Goal: Task Accomplishment & Management: Manage account settings

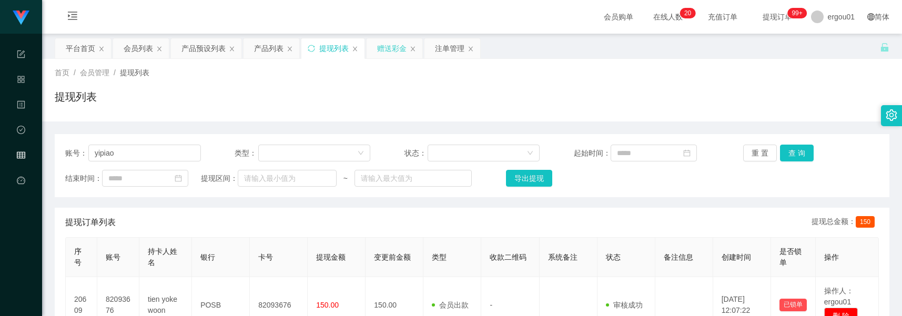
type input "yipiao"
click at [390, 48] on div "赠送彩金" at bounding box center [391, 48] width 29 height 20
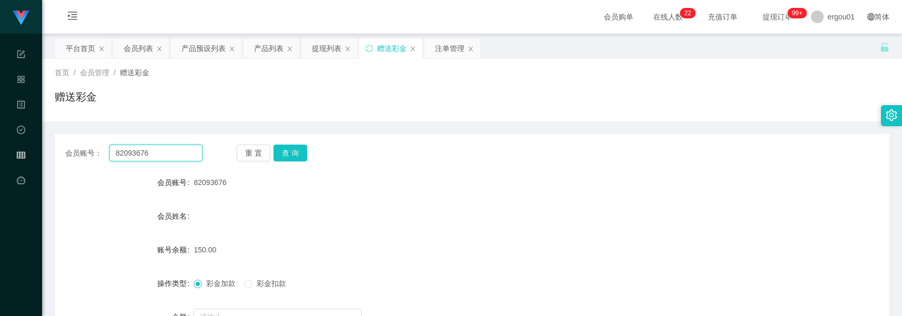
click at [168, 152] on input "82093676" at bounding box center [155, 153] width 93 height 17
paste input "yipiao"
type input "yipiao"
click at [284, 148] on button "查 询" at bounding box center [291, 153] width 34 height 17
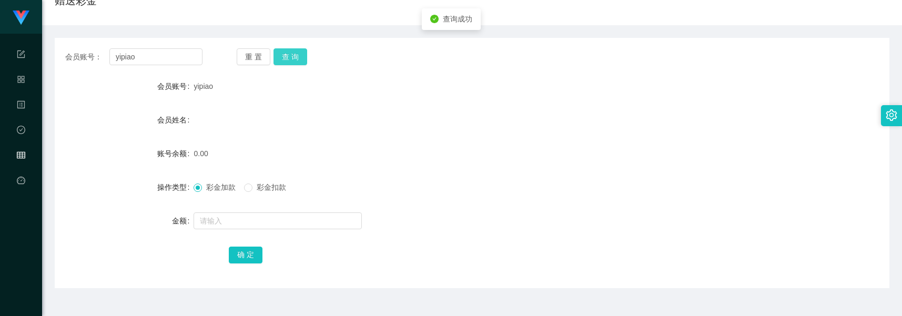
scroll to position [132, 0]
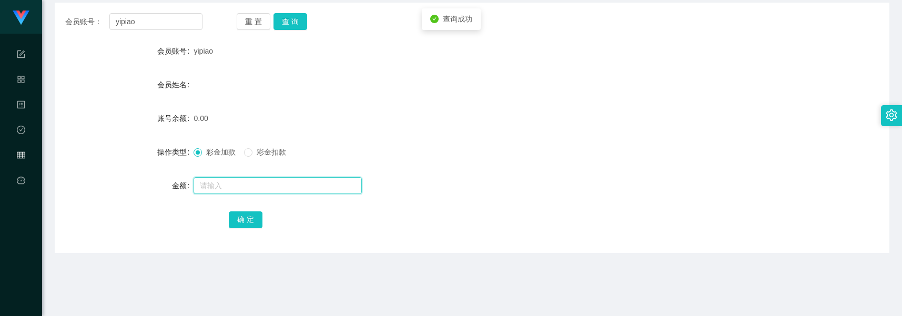
click at [254, 188] on input "text" at bounding box center [278, 185] width 168 height 17
type input "100"
click at [250, 217] on button "确 定" at bounding box center [246, 219] width 34 height 17
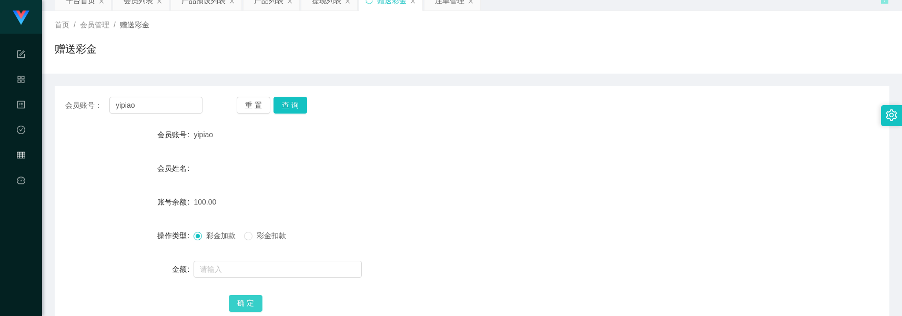
scroll to position [0, 0]
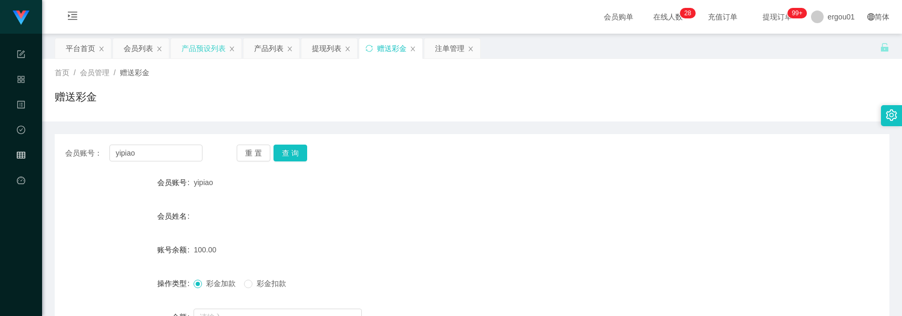
click at [183, 49] on div "产品预设列表" at bounding box center [203, 48] width 44 height 20
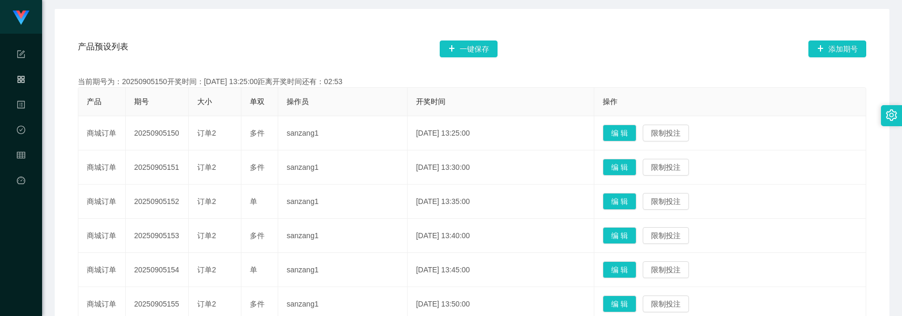
scroll to position [197, 0]
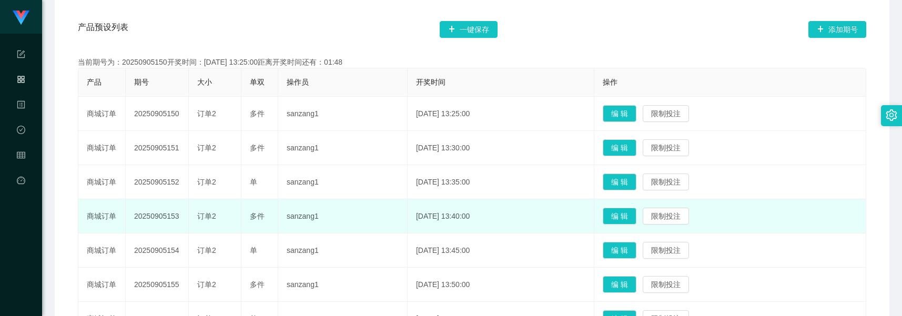
click at [150, 227] on td "20250905153" at bounding box center [157, 216] width 63 height 34
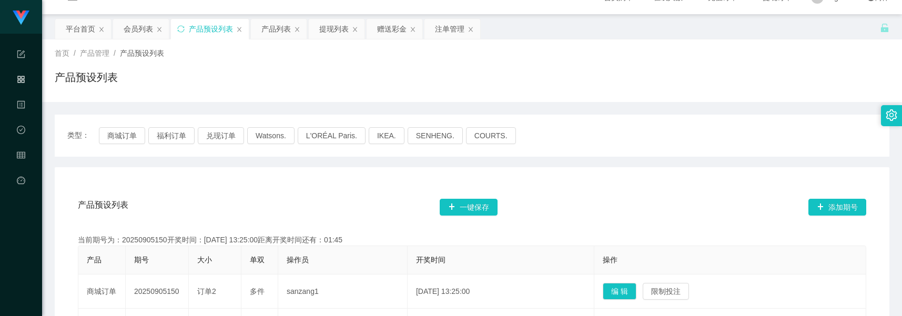
scroll to position [0, 0]
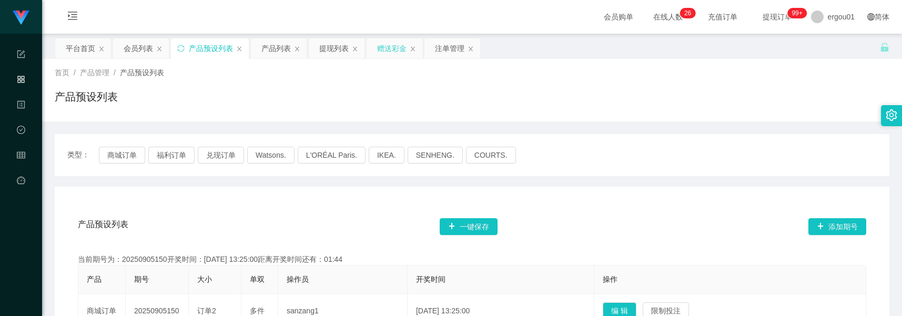
click at [394, 52] on div "赠送彩金" at bounding box center [391, 48] width 29 height 20
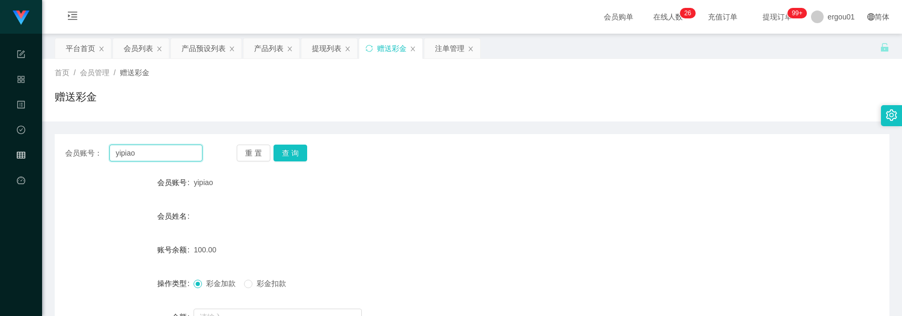
click at [160, 150] on input "yipiao" at bounding box center [155, 153] width 93 height 17
click at [329, 48] on div "提现列表" at bounding box center [326, 48] width 29 height 20
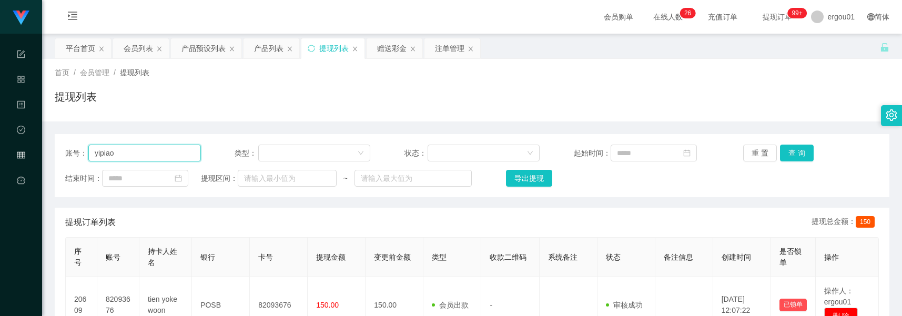
click at [161, 158] on input "yipiao" at bounding box center [144, 153] width 113 height 17
click at [801, 156] on button "查 询" at bounding box center [797, 153] width 34 height 17
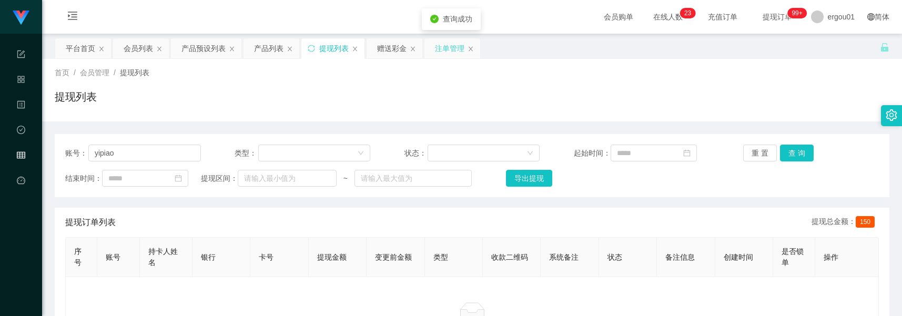
click at [456, 49] on div "注单管理" at bounding box center [449, 48] width 29 height 20
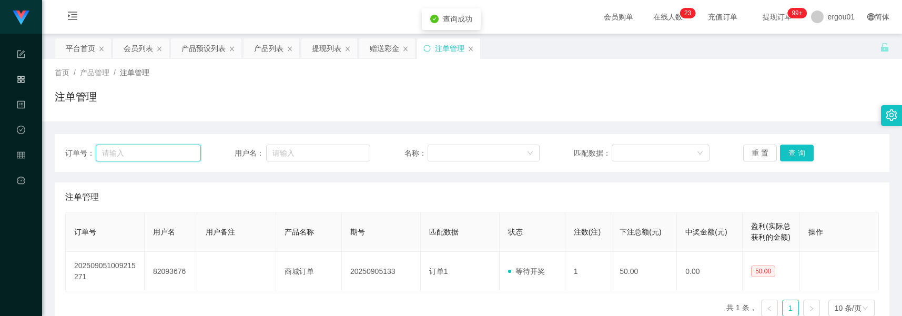
click at [175, 151] on input "text" at bounding box center [148, 153] width 105 height 17
paste input "yipiao"
type input "yipiao"
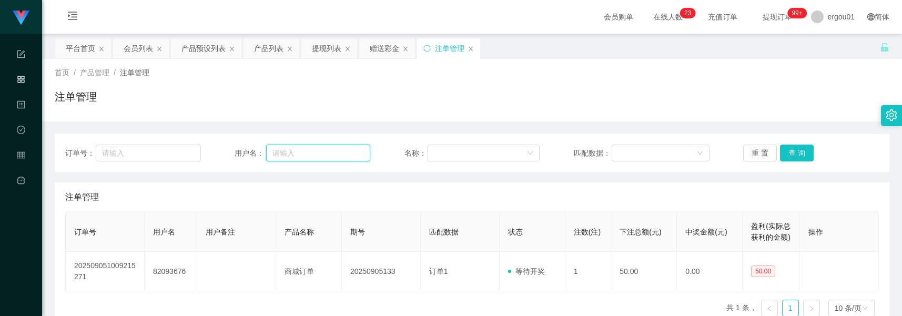
drag, startPoint x: 333, startPoint y: 155, endPoint x: 343, endPoint y: 154, distance: 10.1
click at [333, 155] on input "text" at bounding box center [318, 153] width 104 height 17
paste input "yipiao"
type input "yipiao"
click at [793, 152] on button "查 询" at bounding box center [797, 153] width 34 height 17
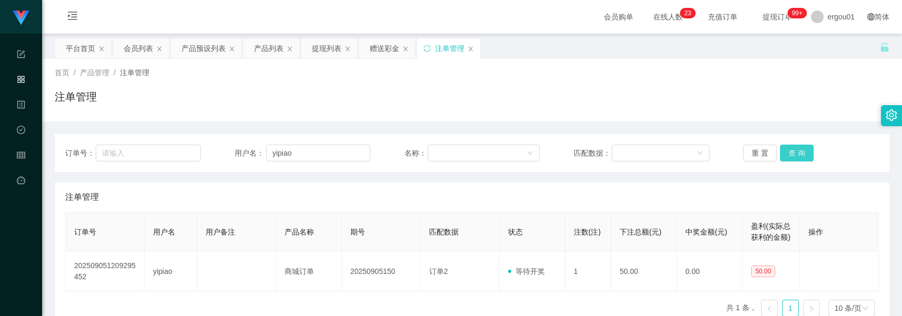
click at [800, 154] on button "查 询" at bounding box center [797, 153] width 34 height 17
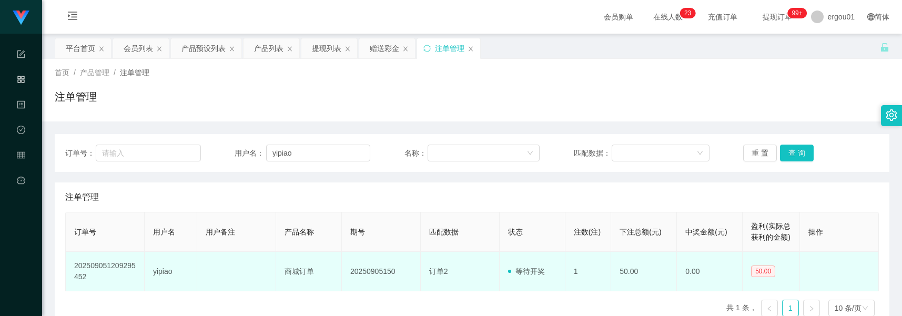
click at [427, 288] on td "订单2" at bounding box center [460, 271] width 79 height 39
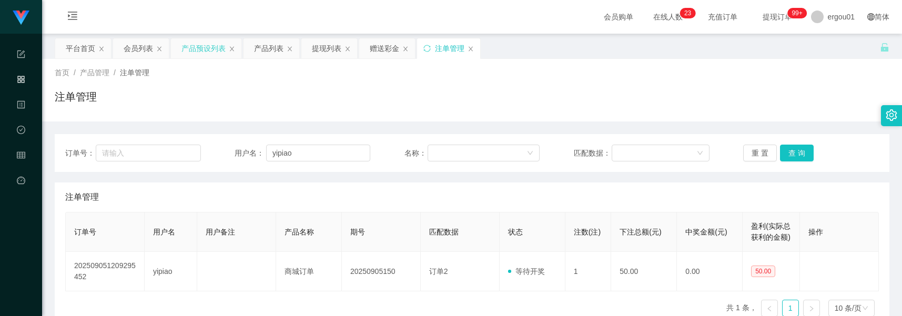
click at [220, 41] on div "产品预设列表" at bounding box center [203, 48] width 44 height 20
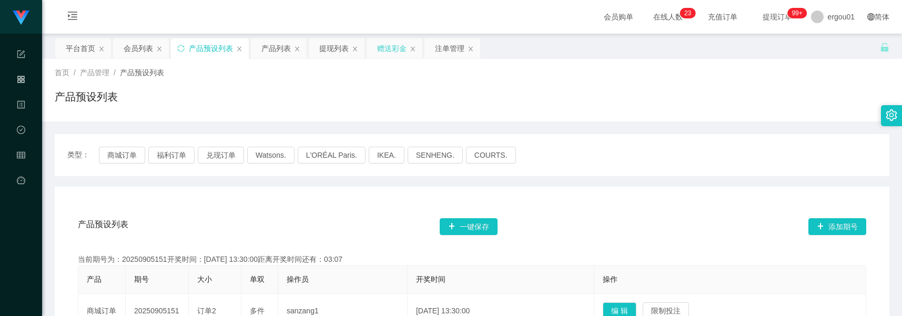
click at [384, 47] on div "赠送彩金" at bounding box center [391, 48] width 29 height 20
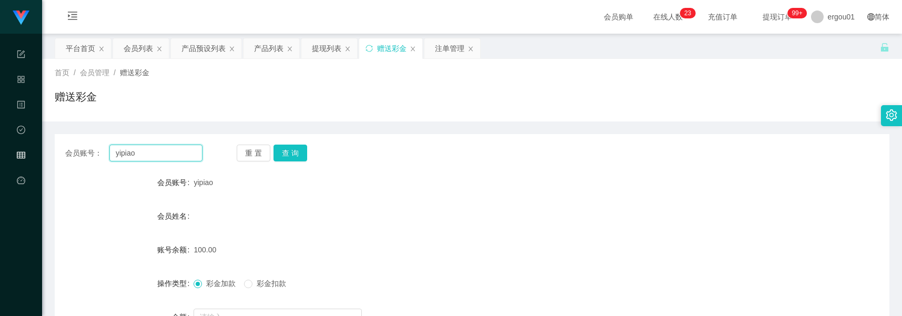
click at [176, 156] on input "yipiao" at bounding box center [155, 153] width 93 height 17
paste input "88181620"
type input "88181620"
click at [297, 150] on button "查 询" at bounding box center [291, 153] width 34 height 17
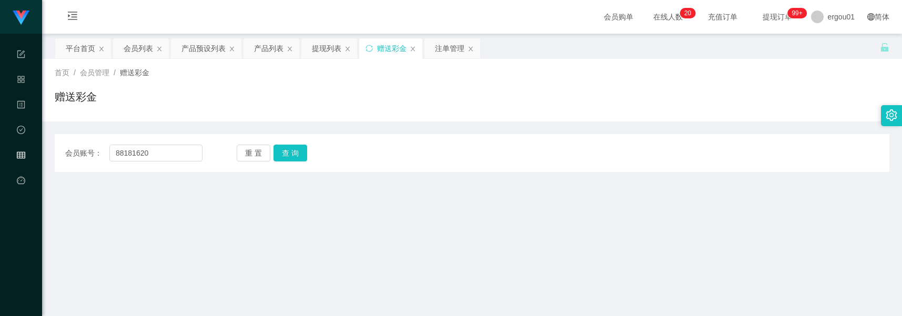
click at [638, 144] on div "会员账号： 88181620 重 置 查 询 会员账号 yipiao 会员姓名 账号余额 100.00 操作类型 彩金加款 彩金扣款 金额 确 定" at bounding box center [472, 153] width 835 height 38
click at [141, 207] on main "关闭左侧 关闭右侧 关闭其它 刷新页面 平台首页 会员列表 产品预设列表 产品列表 提现列表 赠送彩金 注单管理 首页 / 会员管理 / 赠送彩金 / 赠送彩…" at bounding box center [472, 242] width 860 height 416
click at [179, 152] on input "88181620" at bounding box center [155, 153] width 93 height 17
drag, startPoint x: 705, startPoint y: 127, endPoint x: 662, endPoint y: 117, distance: 44.3
click at [705, 127] on div "会员账号： 88181620 重 置 查 询 会员账号 yipiao 会员姓名 账号余额 100.00 操作类型 彩金加款 彩金扣款 金额 确 定" at bounding box center [472, 147] width 835 height 51
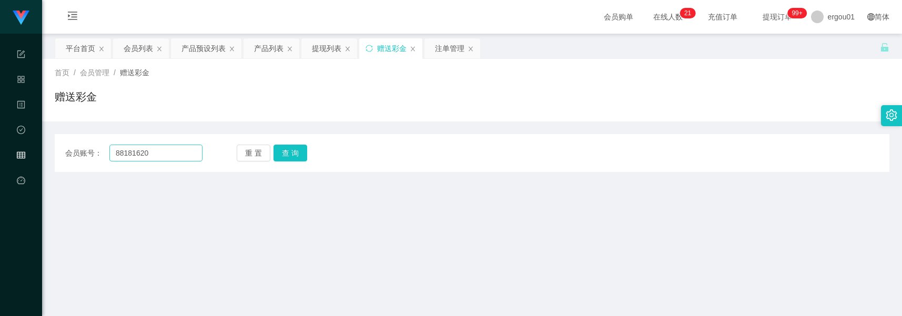
drag, startPoint x: 166, startPoint y: 142, endPoint x: 167, endPoint y: 150, distance: 8.6
click at [166, 142] on div "会员账号： 88181620 重 置 查 询 会员账号 yipiao 会员姓名 账号余额 100.00 操作类型 彩金加款 彩金扣款 金额 确 定" at bounding box center [472, 153] width 835 height 38
click at [384, 42] on div "赠送彩金" at bounding box center [391, 48] width 29 height 20
drag, startPoint x: 663, startPoint y: 142, endPoint x: 616, endPoint y: 132, distance: 48.4
click at [664, 142] on div "会员账号： 88181620 重 置 查 询 会员账号 yipiao 会员姓名 账号余额 100.00 操作类型 彩金加款 彩金扣款 金额 确 定" at bounding box center [472, 153] width 835 height 38
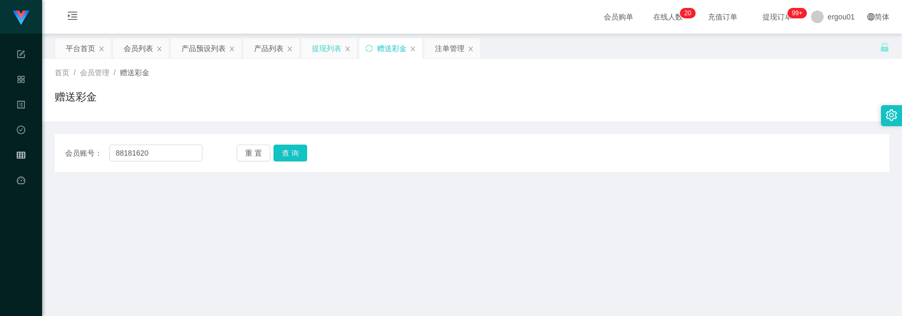
click at [319, 48] on div "提现列表" at bounding box center [326, 48] width 29 height 20
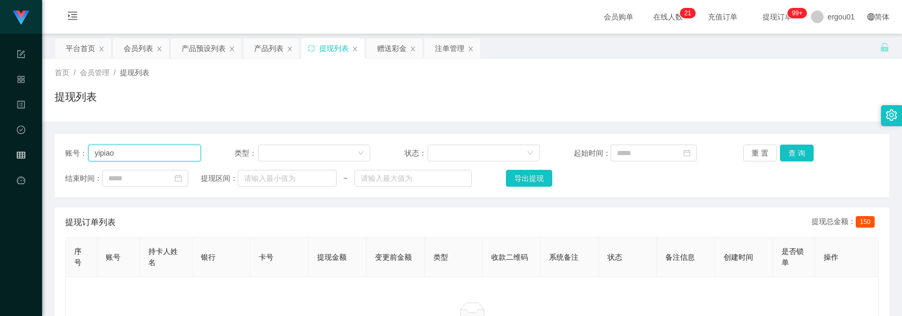
click at [186, 148] on input "yipiao" at bounding box center [144, 153] width 113 height 17
click at [800, 138] on div "账号： yipiao 类型： 状态： 起始时间： 重 置 查 询 结束时间： 提现区间： ~ 导出提现" at bounding box center [472, 165] width 835 height 63
click at [798, 148] on button "查 询" at bounding box center [797, 153] width 34 height 17
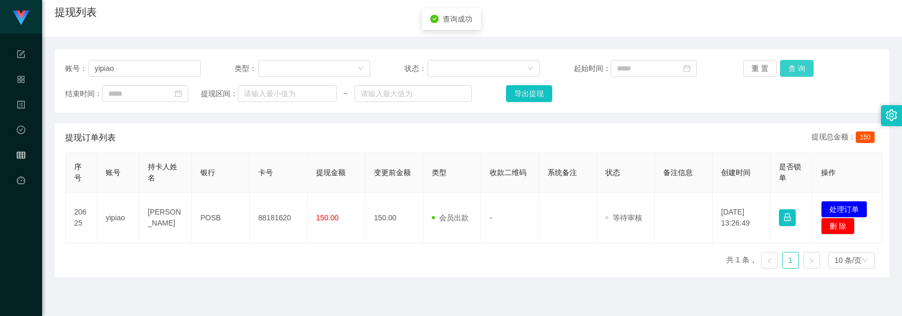
scroll to position [182, 0]
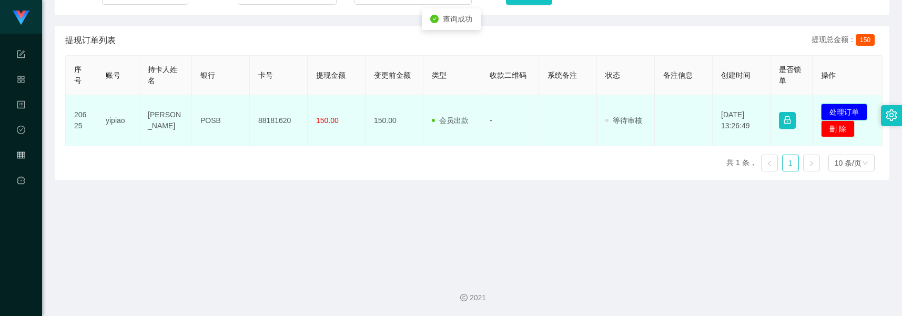
click at [836, 117] on button "处理订单" at bounding box center [844, 112] width 46 height 17
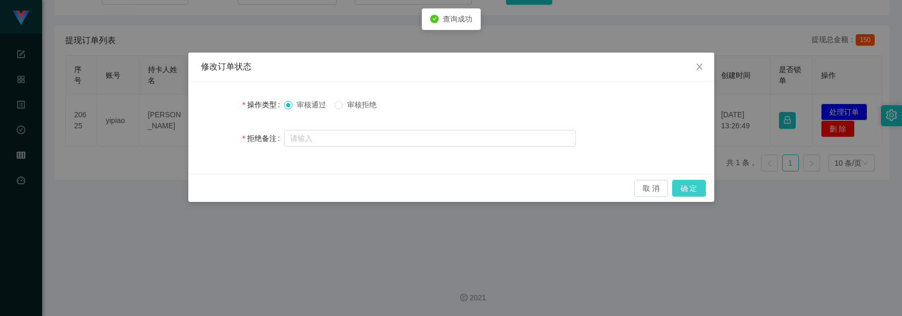
click at [684, 188] on button "确 定" at bounding box center [689, 188] width 34 height 17
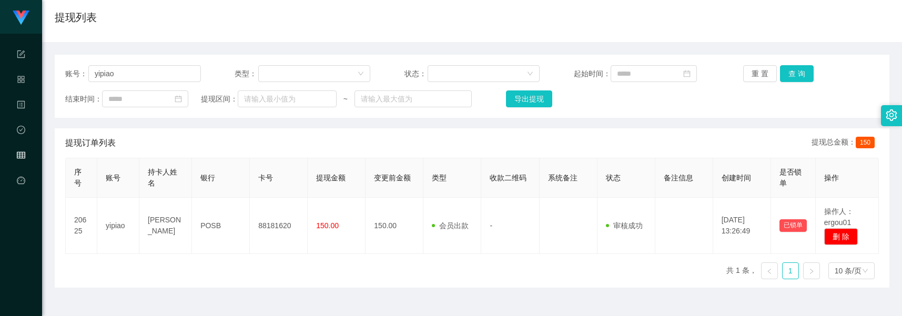
scroll to position [0, 0]
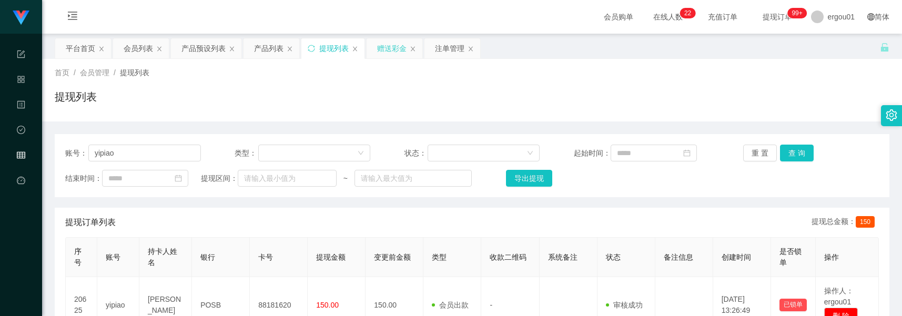
click at [398, 43] on div "赠送彩金" at bounding box center [391, 48] width 29 height 20
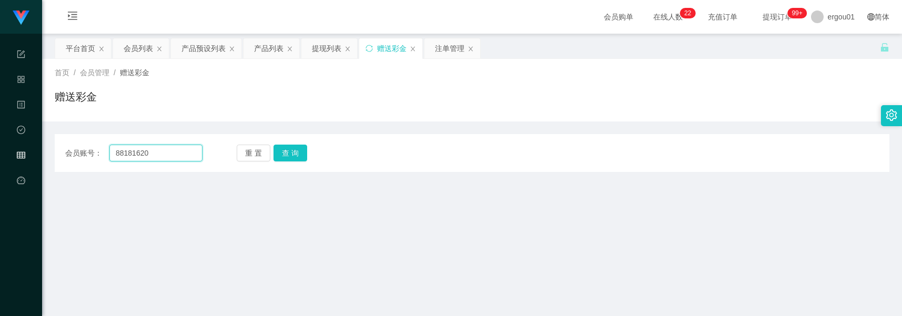
click at [150, 161] on input "88181620" at bounding box center [155, 153] width 93 height 17
paste input "98171931"
type input "98171931"
click at [291, 154] on button "查 询" at bounding box center [291, 153] width 34 height 17
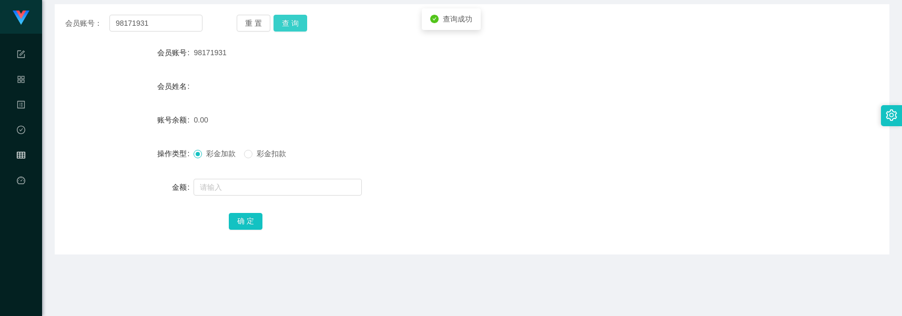
scroll to position [132, 0]
click at [270, 180] on input "text" at bounding box center [278, 185] width 168 height 17
type input "100"
click at [243, 219] on button "确 定" at bounding box center [246, 219] width 34 height 17
click at [243, 219] on span "确 定" at bounding box center [251, 219] width 45 height 8
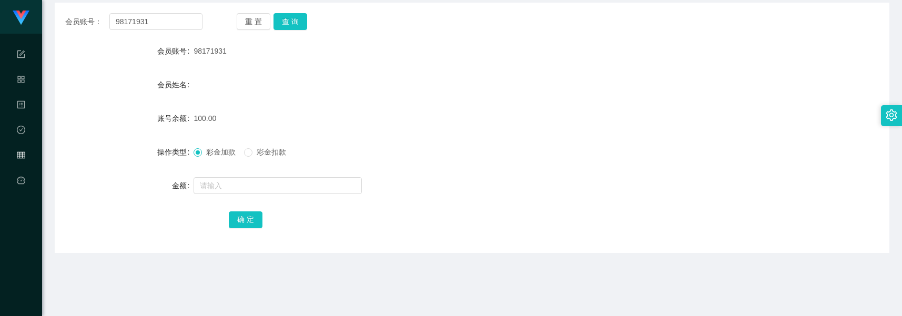
click at [537, 245] on div "会员账号： 98171931 重 置 查 询 会员账号 98171931 会员姓名 账号余额 100.00 操作类型 彩金加款 彩金扣款 金额 确 定" at bounding box center [472, 128] width 835 height 250
drag, startPoint x: 767, startPoint y: 219, endPoint x: 767, endPoint y: 208, distance: 11.0
click at [767, 222] on div "确 定" at bounding box center [472, 219] width 835 height 21
drag, startPoint x: 162, startPoint y: 183, endPoint x: 168, endPoint y: 166, distance: 18.0
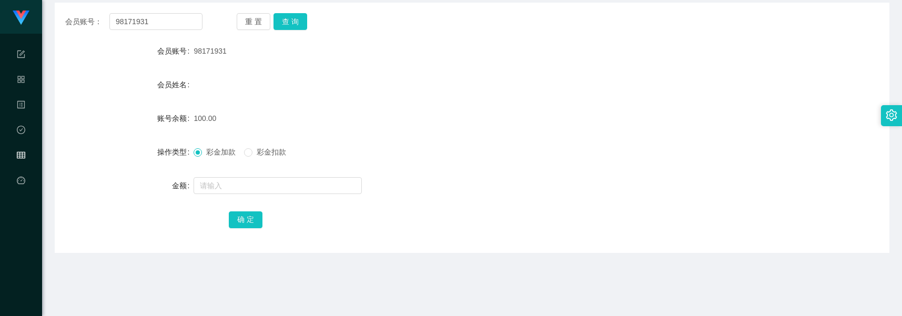
click at [162, 183] on div "金额" at bounding box center [124, 185] width 139 height 21
click at [183, 27] on input "98171931" at bounding box center [155, 21] width 93 height 17
paste input "3461218"
type input "93461218"
click at [275, 19] on button "查 询" at bounding box center [291, 21] width 34 height 17
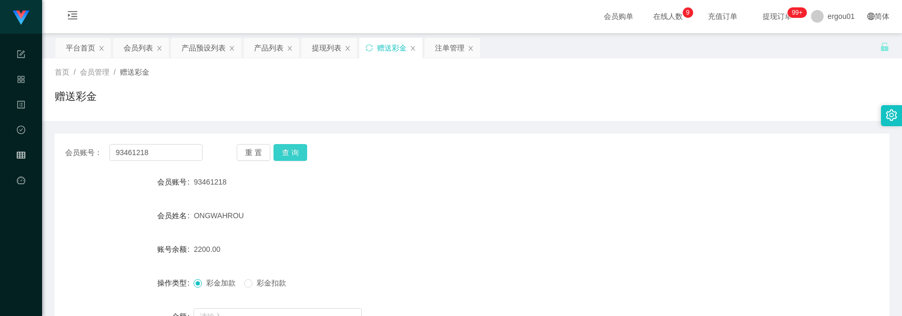
scroll to position [0, 0]
click at [141, 43] on div "会员列表" at bounding box center [138, 48] width 29 height 20
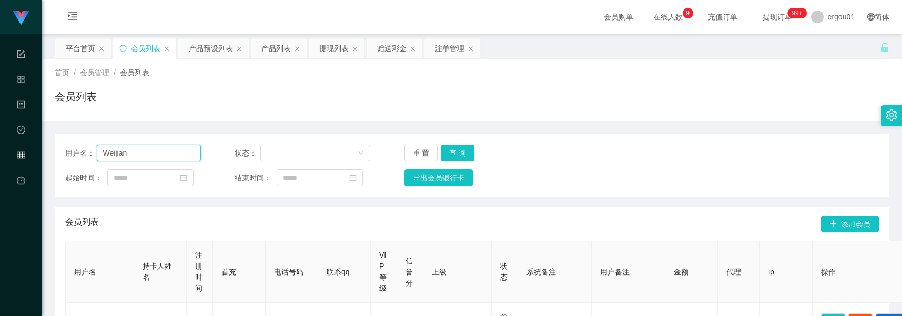
click at [156, 152] on input "Weijian" at bounding box center [149, 153] width 104 height 17
paste input "93461218"
click at [446, 147] on button "查 询" at bounding box center [458, 153] width 34 height 17
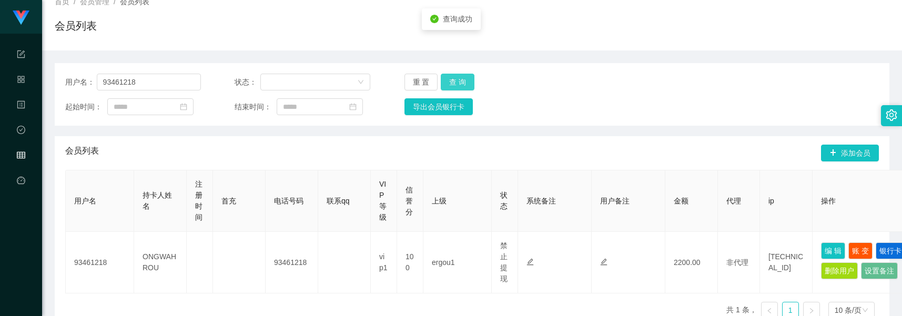
scroll to position [182, 0]
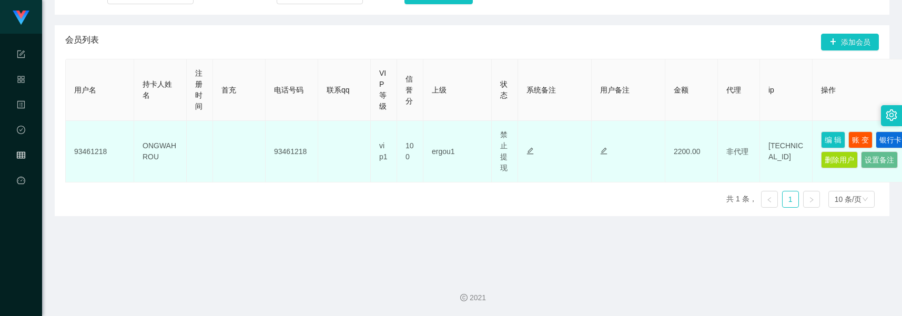
drag, startPoint x: 240, startPoint y: 221, endPoint x: 371, endPoint y: 142, distance: 153.6
click at [240, 216] on div "用户名 持卡人姓名 注册时间 首充 电话号码 联系qq VIP等级 信誉分 上级 状态 系统备注 用户备注 金额 代理 ip 操作 93461218 ONGW…" at bounding box center [472, 137] width 814 height 157
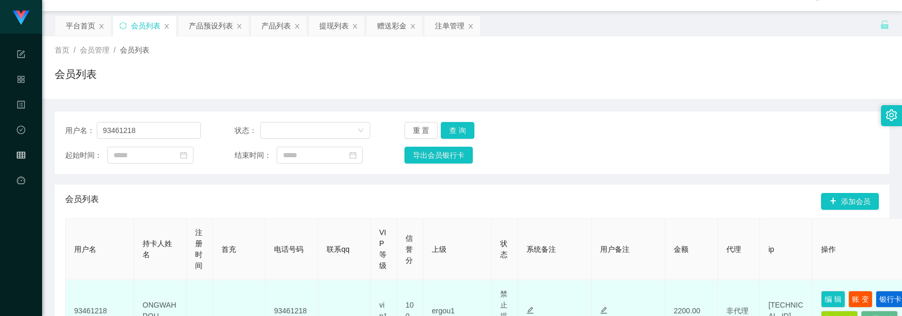
scroll to position [0, 0]
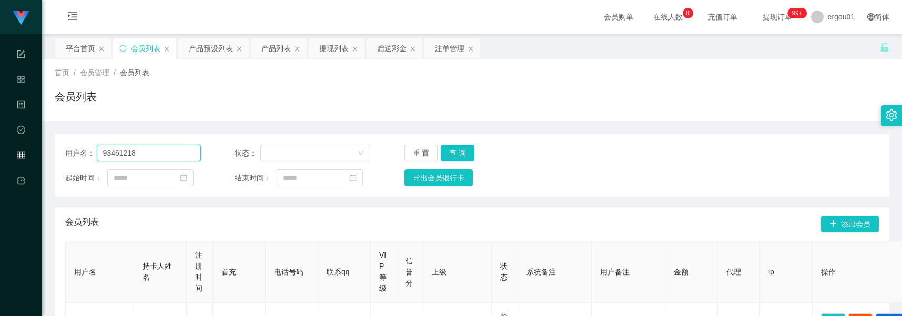
click at [156, 153] on input "93461218" at bounding box center [149, 153] width 104 height 17
paste input "Barber"
type input "Barber"
click at [466, 149] on button "查 询" at bounding box center [458, 153] width 34 height 17
drag, startPoint x: 160, startPoint y: 150, endPoint x: -5, endPoint y: 112, distance: 169.5
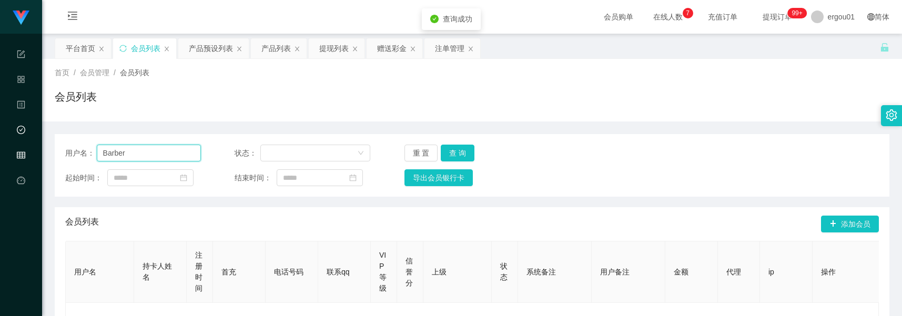
click at [0, 112] on html "工作台 系统配置 产品管理 内容中心 数据中心 会员管理 平台首页 保存配置 重置配置 整体风格设置 主题色 导航设置 内容区域宽度 定宽 固定Header …" at bounding box center [451, 158] width 902 height 316
click at [390, 46] on div "赠送彩金" at bounding box center [391, 48] width 29 height 20
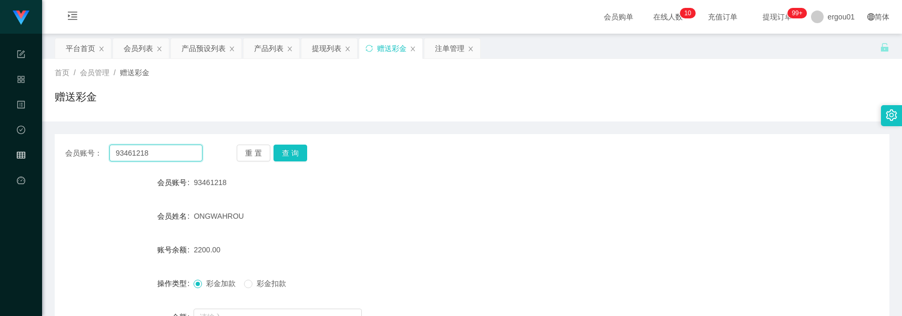
click at [153, 159] on input "93461218" at bounding box center [155, 153] width 93 height 17
paste input "8868049"
type input "88680498"
click at [277, 150] on button "查 询" at bounding box center [291, 153] width 34 height 17
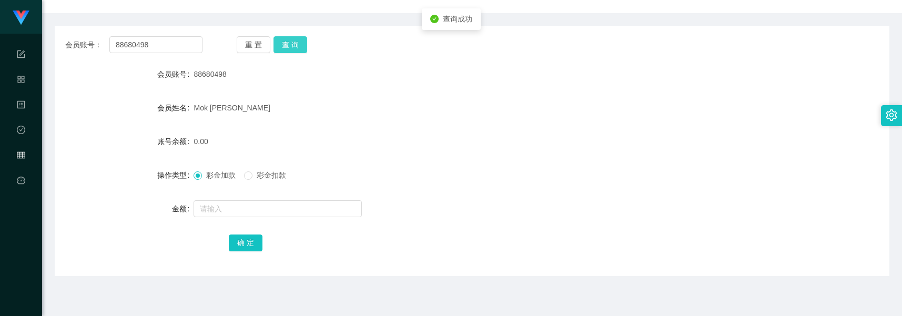
scroll to position [182, 0]
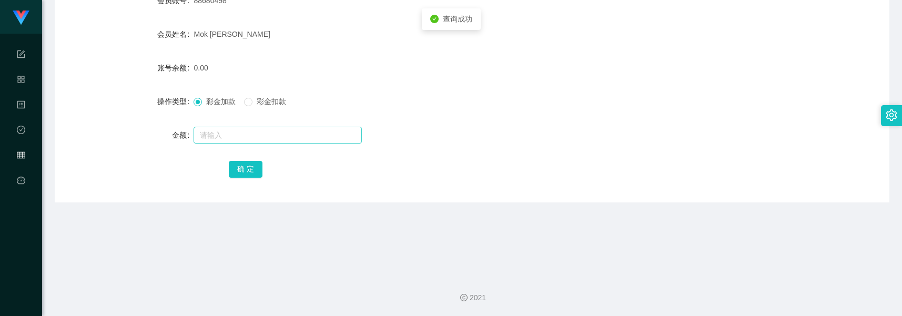
drag, startPoint x: 225, startPoint y: 124, endPoint x: 221, endPoint y: 136, distance: 12.8
click at [225, 124] on form "会员账号 88680498 会员姓名 [PERSON_NAME] 账号余额 0.00 操作类型 彩金加款 彩金扣款 金额 确 定" at bounding box center [472, 84] width 835 height 189
click at [221, 136] on input "text" at bounding box center [278, 135] width 168 height 17
type input "300"
click at [244, 164] on button "确 定" at bounding box center [246, 169] width 34 height 17
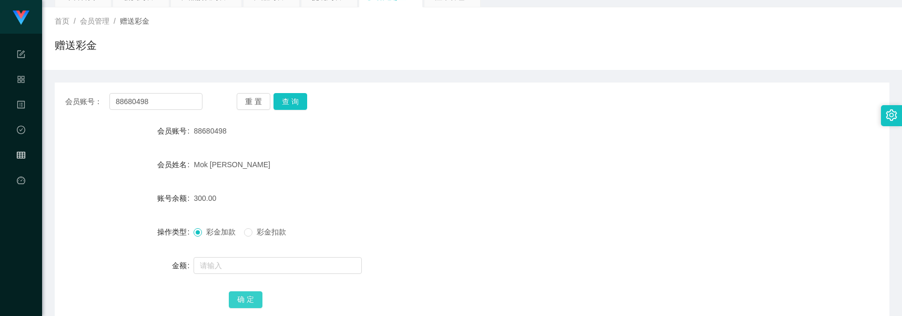
scroll to position [51, 0]
click at [181, 103] on input "88680498" at bounding box center [155, 102] width 93 height 17
click at [285, 106] on button "查 询" at bounding box center [291, 102] width 34 height 17
click at [164, 100] on input "88680498" at bounding box center [155, 102] width 93 height 17
paste input "2093676"
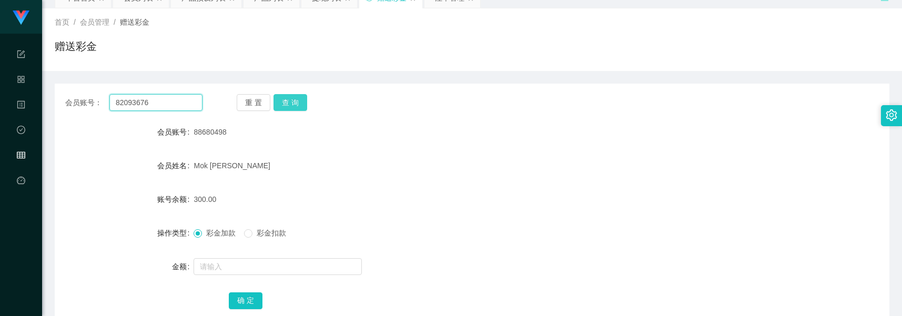
type input "82093676"
click at [301, 103] on button "查 询" at bounding box center [291, 102] width 34 height 17
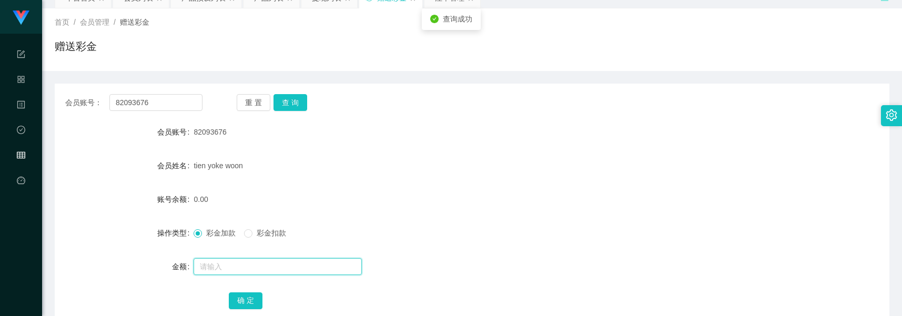
click at [237, 266] on input "text" at bounding box center [278, 266] width 168 height 17
type input "100"
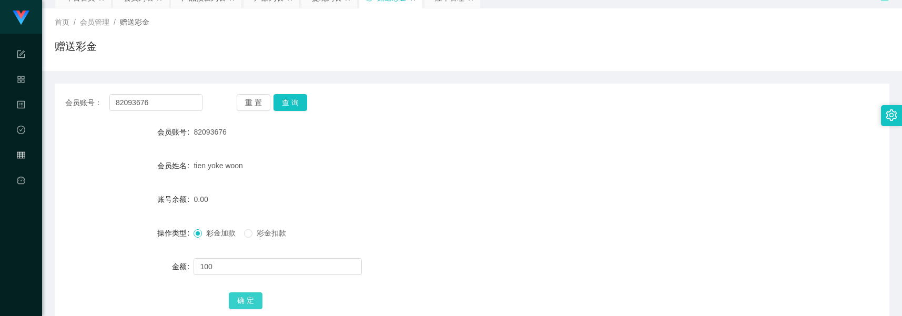
click at [235, 304] on button "确 定" at bounding box center [246, 300] width 34 height 17
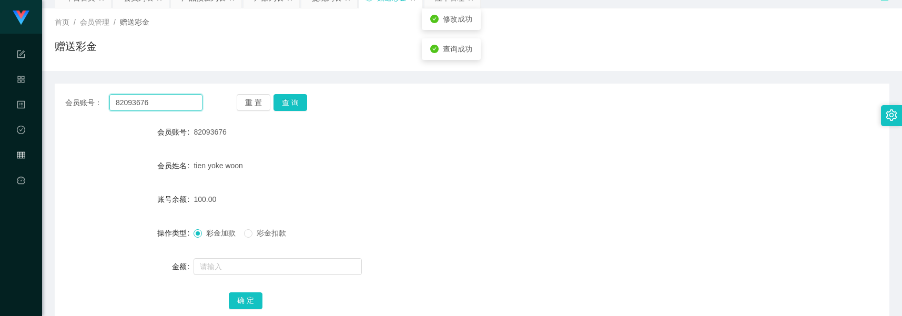
click at [155, 109] on input "82093676" at bounding box center [155, 102] width 93 height 17
paste input "8181620"
click at [271, 103] on div "重 置 查 询" at bounding box center [305, 102] width 137 height 17
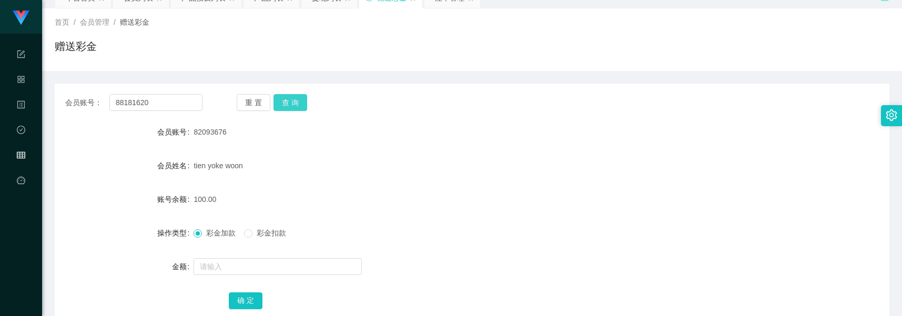
click at [285, 103] on button "查 询" at bounding box center [291, 102] width 34 height 17
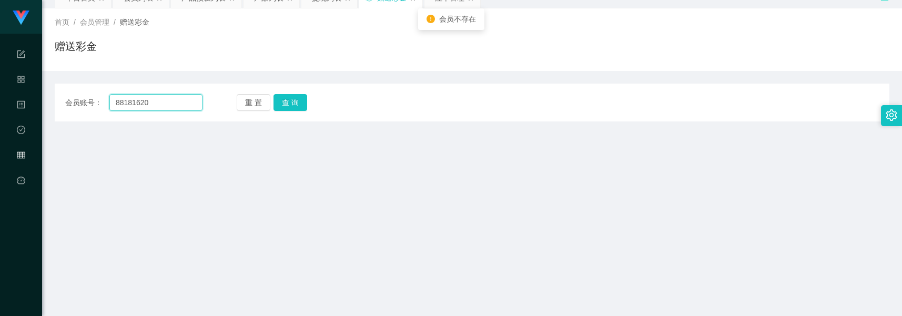
drag, startPoint x: 200, startPoint y: 109, endPoint x: 208, endPoint y: 109, distance: 7.4
click at [203, 109] on div "会员账号： 88181620 重 置 查 询" at bounding box center [472, 102] width 835 height 17
click at [167, 101] on input "88181620" at bounding box center [155, 102] width 93 height 17
paste input "yipiao"
type input "yipiao"
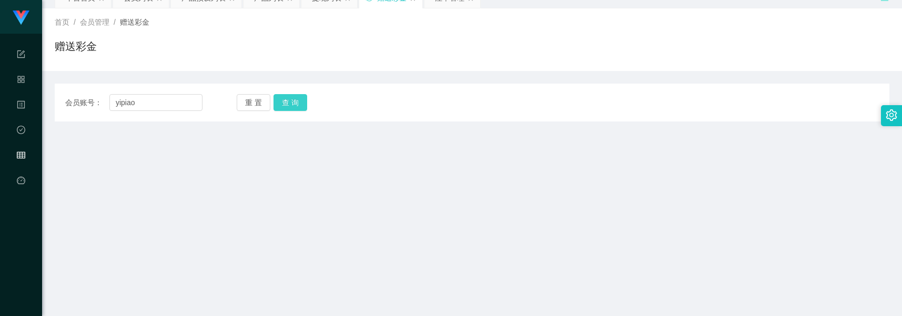
click at [292, 101] on button "查 询" at bounding box center [291, 102] width 34 height 17
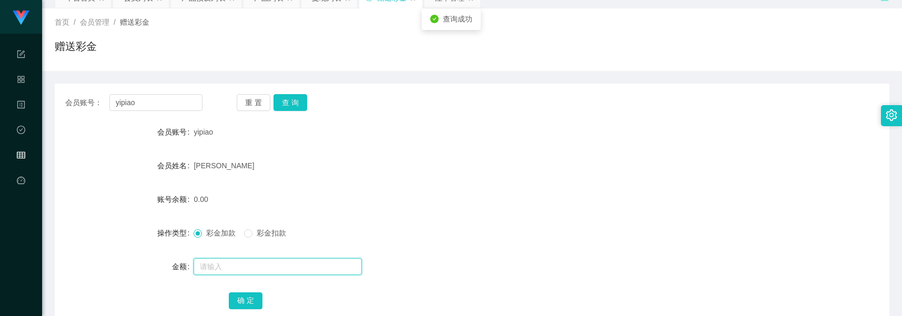
click at [218, 262] on input "text" at bounding box center [278, 266] width 168 height 17
type input "100"
click at [235, 290] on div "确 定" at bounding box center [472, 300] width 487 height 21
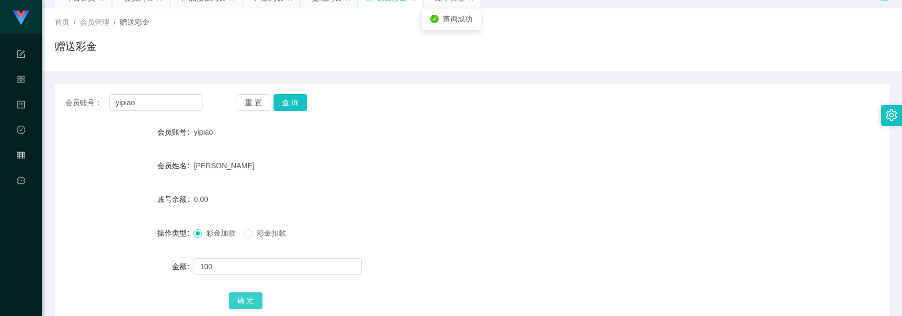
click at [244, 304] on button "确 定" at bounding box center [246, 300] width 34 height 17
drag, startPoint x: 846, startPoint y: 243, endPoint x: 862, endPoint y: 106, distance: 137.7
click at [846, 243] on div "操作类型 彩金加款 彩金扣款" at bounding box center [472, 233] width 835 height 21
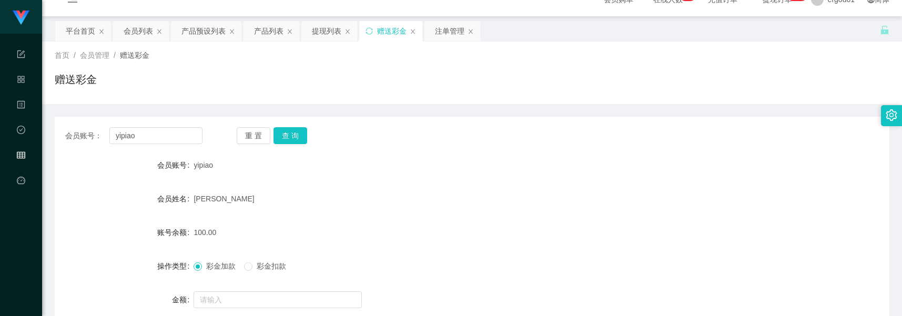
scroll to position [0, 0]
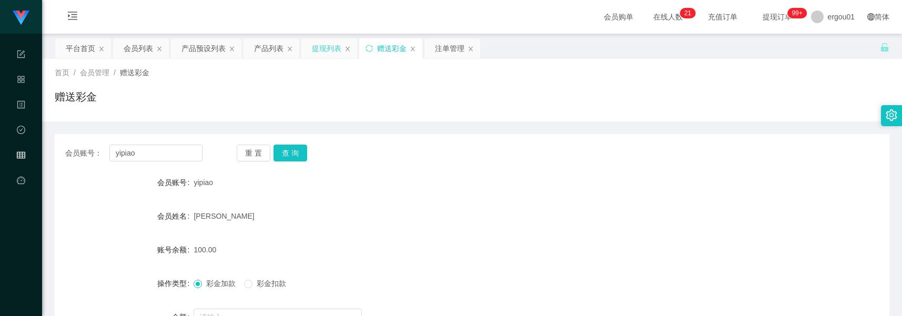
click at [338, 48] on div "提现列表" at bounding box center [326, 48] width 29 height 20
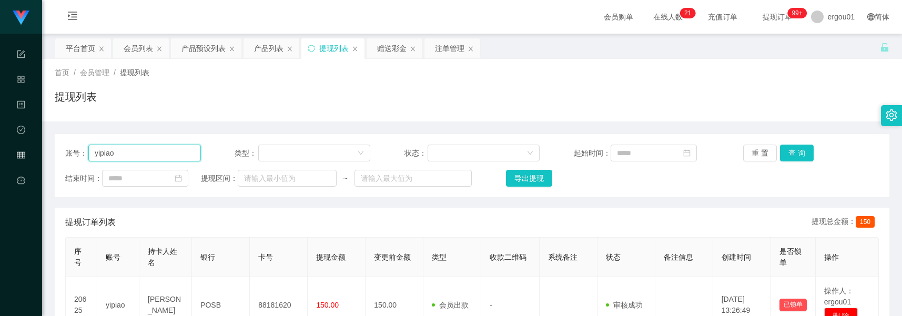
click at [177, 145] on input "yipiao" at bounding box center [144, 153] width 113 height 17
paste input "82093676"
click at [798, 146] on button "查 询" at bounding box center [797, 153] width 34 height 17
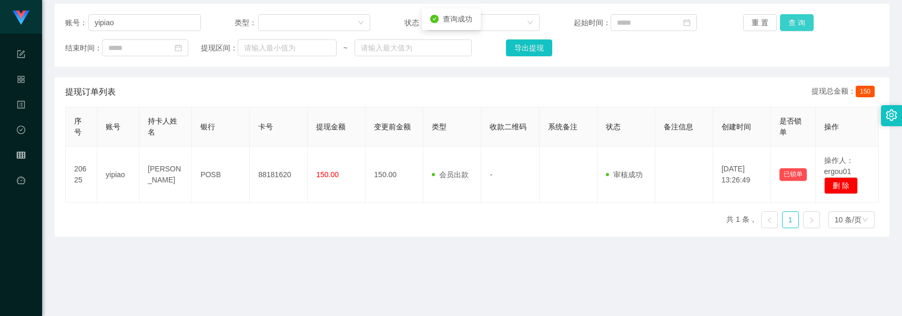
scroll to position [51, 0]
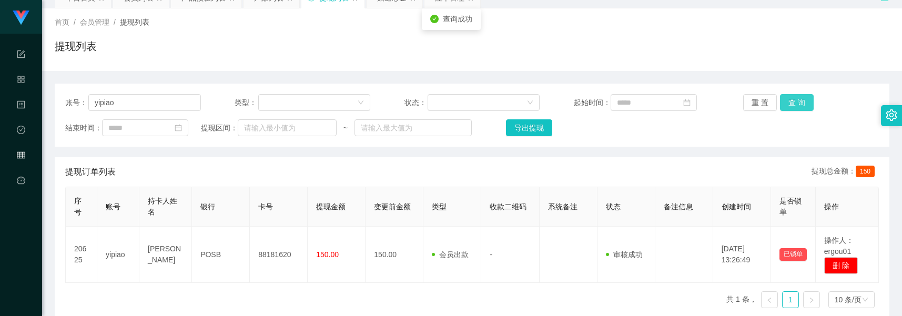
click at [796, 96] on button "查 询" at bounding box center [797, 102] width 34 height 17
click at [796, 96] on button "查 询" at bounding box center [802, 102] width 45 height 17
click at [796, 97] on button "查 询" at bounding box center [797, 102] width 34 height 17
click at [796, 98] on button "查 询" at bounding box center [797, 102] width 34 height 17
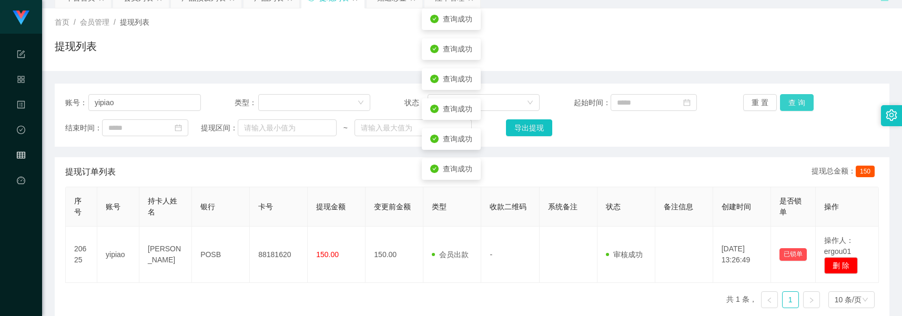
click at [796, 103] on button "查 询" at bounding box center [797, 102] width 34 height 17
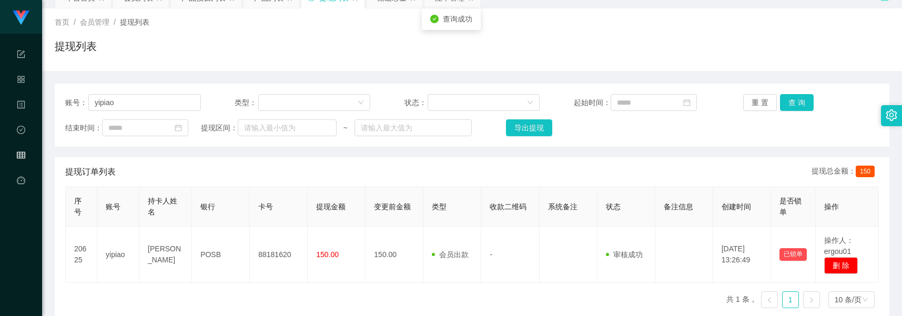
drag, startPoint x: 836, startPoint y: 104, endPoint x: 826, endPoint y: 108, distance: 11.3
click at [836, 104] on div "重 置 查 询" at bounding box center [811, 102] width 136 height 17
click at [795, 114] on div "账号： yipiao 类型： 状态： 起始时间： 重 置 查 询 结束时间： 提现区间： ~ 导出提现" at bounding box center [472, 115] width 835 height 63
click at [794, 101] on button "查 询" at bounding box center [797, 102] width 34 height 17
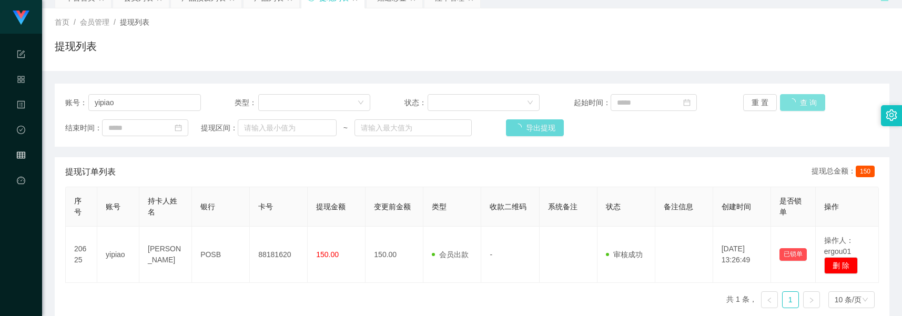
click at [794, 101] on button "查 询" at bounding box center [802, 102] width 45 height 17
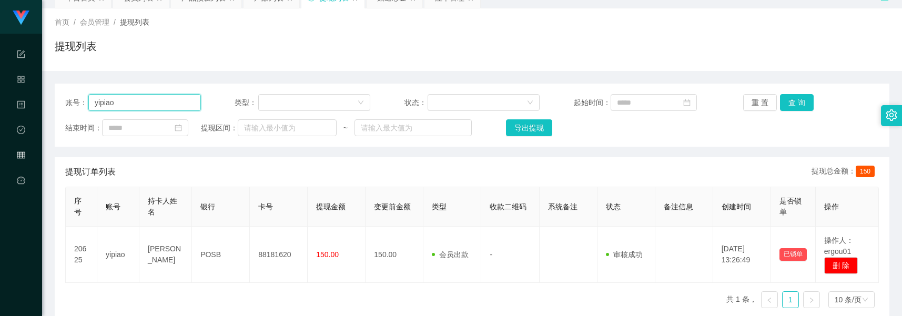
click at [162, 99] on input "yipiao" at bounding box center [144, 102] width 113 height 17
paste input "82093676"
click at [792, 95] on button "查 询" at bounding box center [797, 102] width 34 height 17
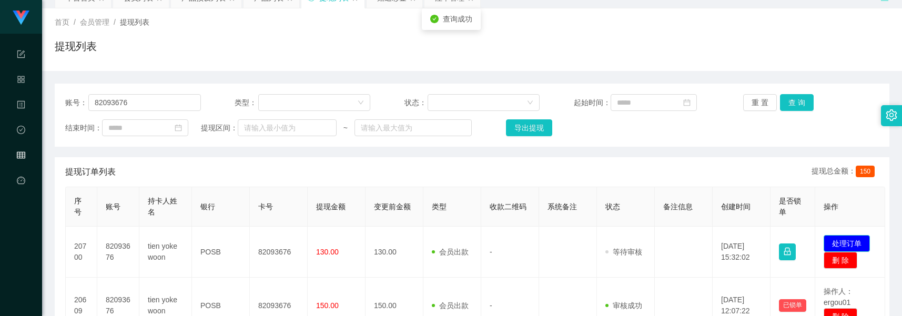
click at [854, 247] on button "处理订单" at bounding box center [847, 243] width 46 height 17
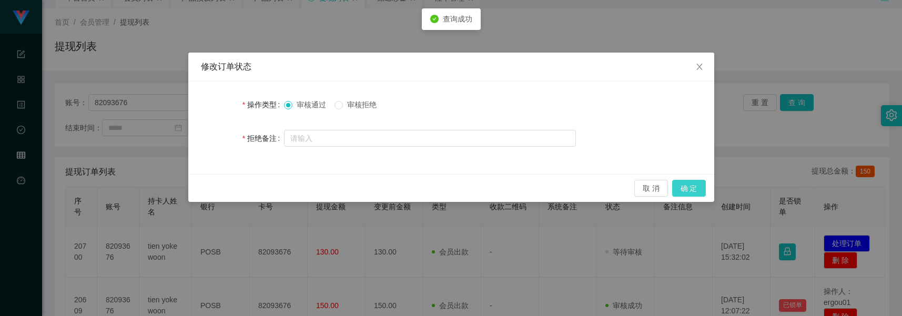
click at [672, 187] on button "确 定" at bounding box center [689, 188] width 34 height 17
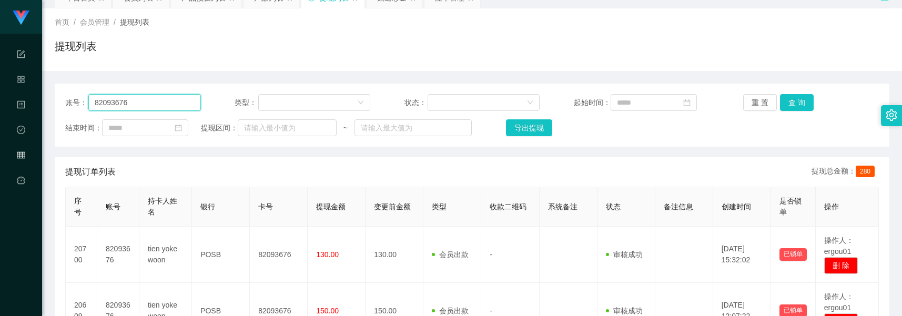
click at [136, 98] on input "82093676" at bounding box center [144, 102] width 113 height 17
paste input "8680498"
click at [785, 101] on button "查 询" at bounding box center [797, 102] width 34 height 17
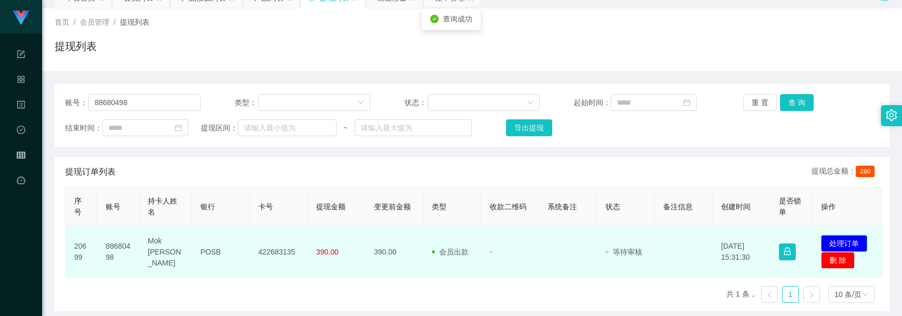
click at [863, 246] on button "处理订单" at bounding box center [844, 243] width 46 height 17
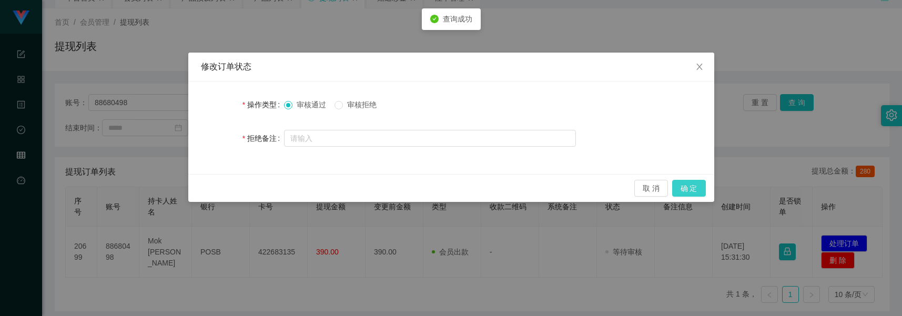
click at [692, 193] on button "确 定" at bounding box center [689, 188] width 34 height 17
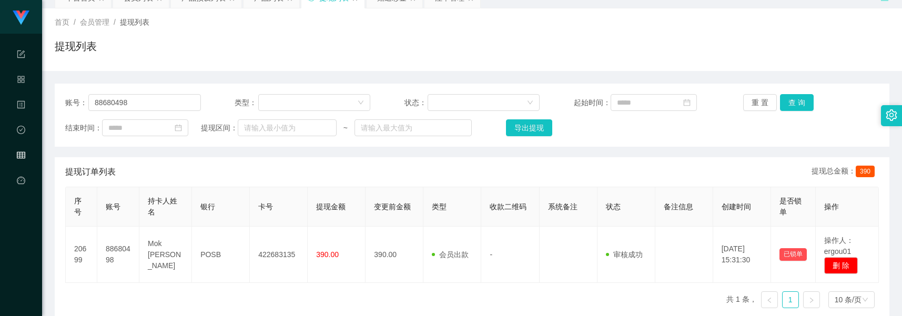
drag, startPoint x: 165, startPoint y: 171, endPoint x: 177, endPoint y: 166, distance: 13.7
click at [165, 171] on div "提现订单列表 提现总金额： 390" at bounding box center [472, 171] width 814 height 29
click at [185, 108] on input "88680498" at bounding box center [144, 102] width 113 height 17
paste input "181620"
type input "88181620"
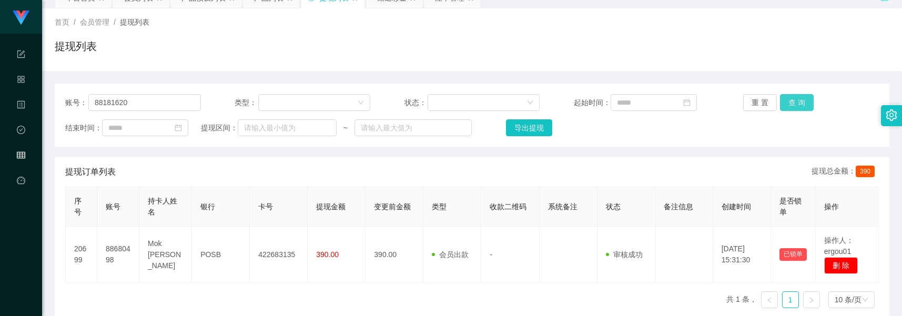
click at [783, 103] on button "查 询" at bounding box center [797, 102] width 34 height 17
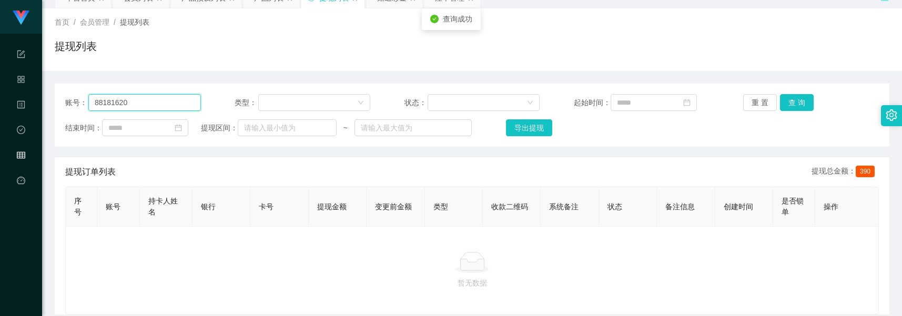
click at [186, 105] on input "88181620" at bounding box center [144, 102] width 113 height 17
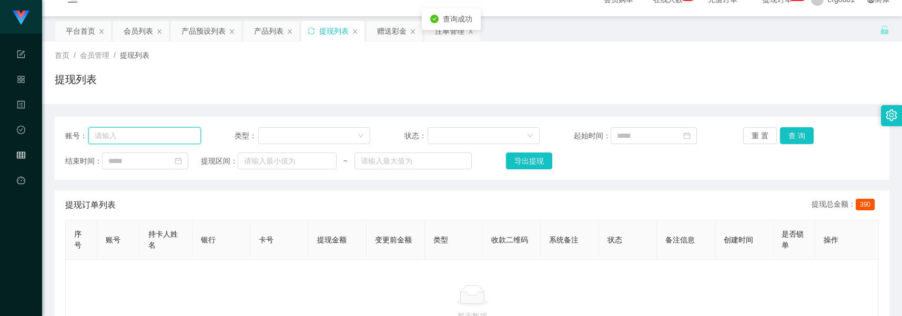
scroll to position [0, 0]
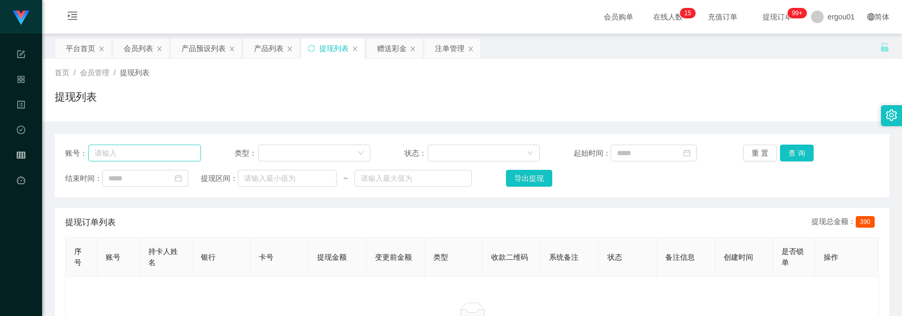
click at [158, 163] on div "账号： 类型： 状态： 起始时间： 重 置 查 询 结束时间： 提现区间： ~ 导出提现" at bounding box center [472, 165] width 835 height 63
click at [792, 150] on button "查 询" at bounding box center [797, 153] width 34 height 17
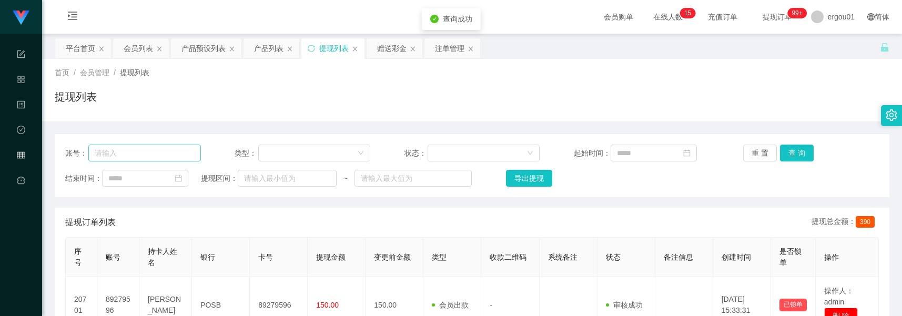
click at [178, 162] on div "账号： 类型： 状态： 起始时间： 重 置 查 询 结束时间： 提现区间： ~ 导出提现" at bounding box center [472, 165] width 835 height 63
click at [178, 154] on input "text" at bounding box center [144, 153] width 113 height 17
paste input "yipiao"
type input "yipiao"
click at [780, 146] on button "查 询" at bounding box center [797, 153] width 34 height 17
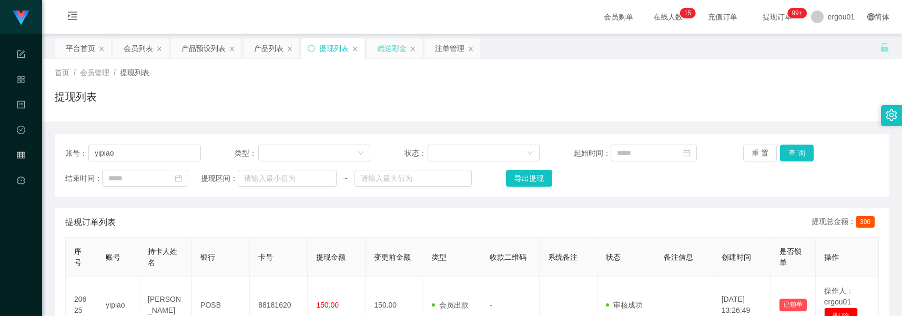
click at [390, 49] on div "赠送彩金" at bounding box center [391, 48] width 29 height 20
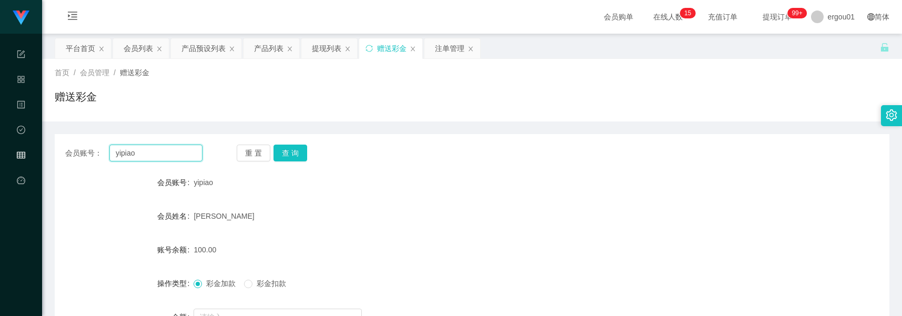
click at [181, 153] on input "yipiao" at bounding box center [155, 153] width 93 height 17
click at [291, 152] on button "查 询" at bounding box center [291, 153] width 34 height 17
click at [264, 281] on div "彩金加款 彩金扣款" at bounding box center [437, 283] width 487 height 21
drag, startPoint x: 264, startPoint y: 281, endPoint x: 286, endPoint y: 285, distance: 21.8
click at [286, 285] on span "彩金扣款" at bounding box center [272, 283] width 38 height 8
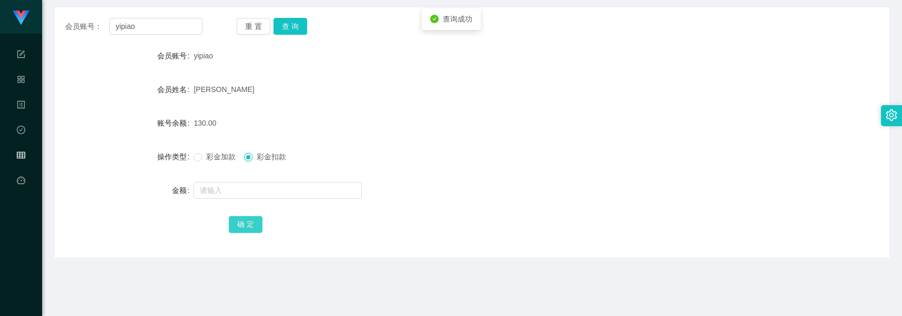
scroll to position [132, 0]
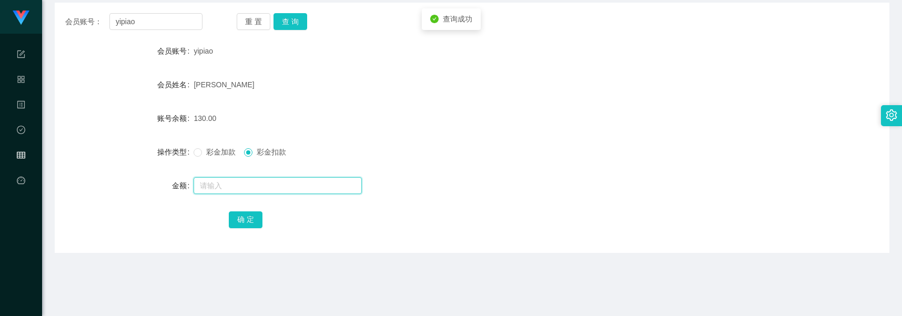
click at [263, 183] on input "text" at bounding box center [278, 185] width 168 height 17
type input "130"
click at [248, 216] on button "确 定" at bounding box center [246, 219] width 34 height 17
